Goal: Check status: Check status

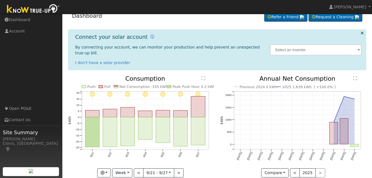
scroll to position [12, 0]
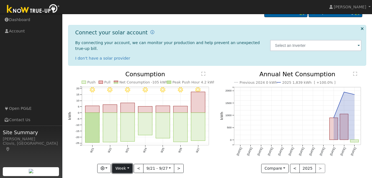
click at [129, 164] on button "Week" at bounding box center [122, 168] width 20 height 9
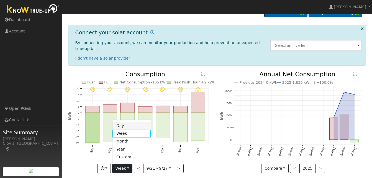
click at [128, 121] on link "Day" at bounding box center [131, 125] width 38 height 8
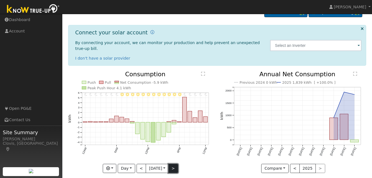
click at [173, 164] on button ">" at bounding box center [173, 168] width 10 height 9
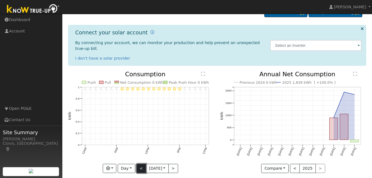
click at [141, 164] on button "<" at bounding box center [141, 168] width 10 height 9
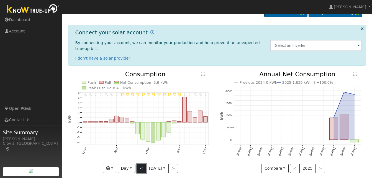
click at [143, 164] on button "<" at bounding box center [141, 168] width 10 height 9
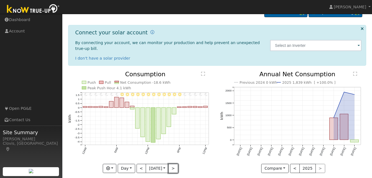
click at [173, 164] on button ">" at bounding box center [173, 168] width 10 height 9
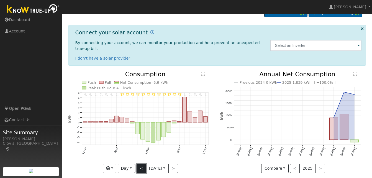
click at [138, 164] on button "<" at bounding box center [141, 168] width 10 height 9
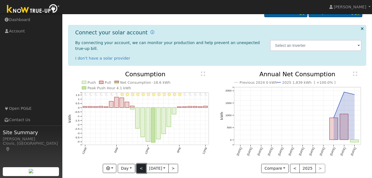
click at [140, 164] on button "<" at bounding box center [141, 168] width 10 height 9
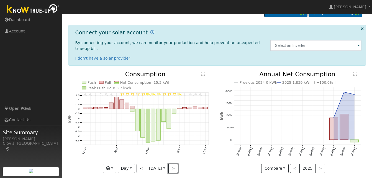
click at [172, 164] on button ">" at bounding box center [173, 168] width 10 height 9
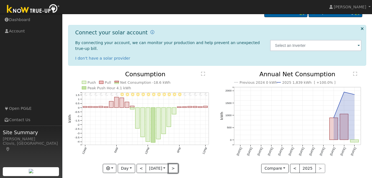
click at [172, 164] on button ">" at bounding box center [173, 168] width 10 height 9
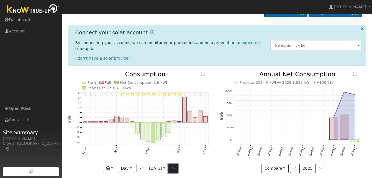
click at [171, 164] on button ">" at bounding box center [173, 168] width 10 height 9
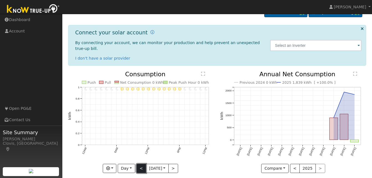
click at [140, 164] on button "<" at bounding box center [141, 168] width 10 height 9
type input "[DATE]"
